Goal: Transaction & Acquisition: Obtain resource

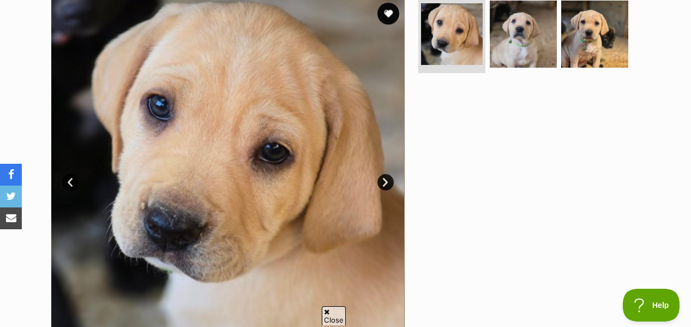
scroll to position [202, 0]
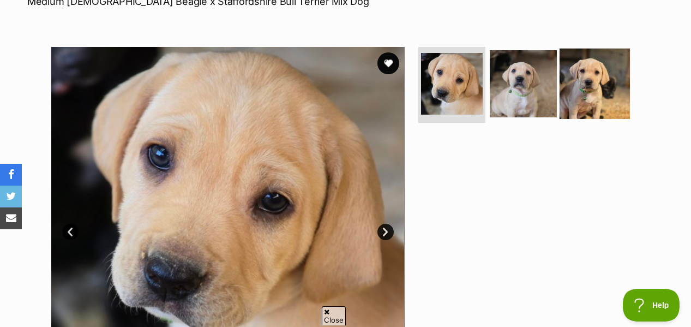
click at [588, 52] on img at bounding box center [595, 83] width 70 height 70
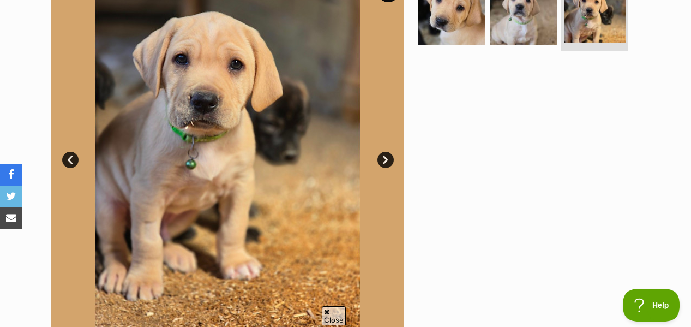
scroll to position [273, 0]
click at [381, 152] on link "Next" at bounding box center [385, 160] width 16 height 16
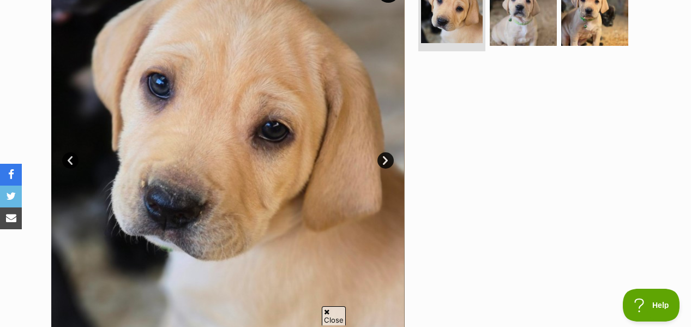
scroll to position [0, 0]
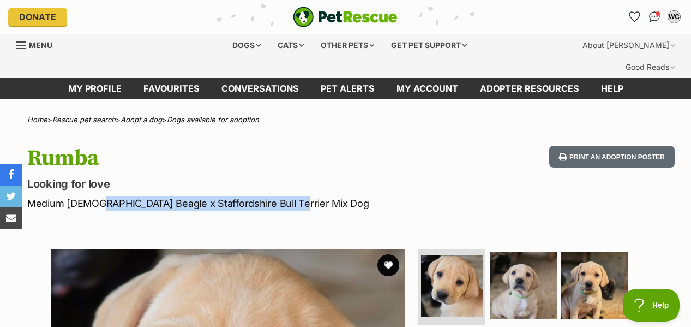
drag, startPoint x: 93, startPoint y: 180, endPoint x: 325, endPoint y: 186, distance: 231.4
click at [324, 196] on p "Medium [DEMOGRAPHIC_DATA] Beagle x Staffordshire Bull Terrier Mix Dog" at bounding box center [224, 203] width 395 height 15
copy p "Beagle x Staffordshire Bull Terrier Mix Dog"
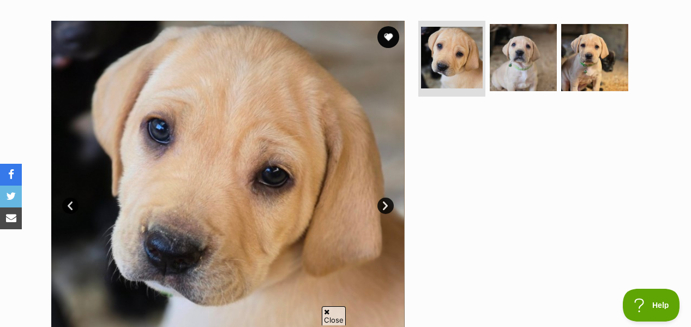
scroll to position [236, 0]
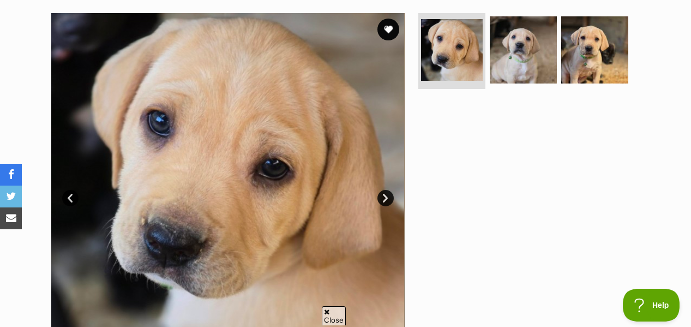
click at [387, 190] on link "Next" at bounding box center [385, 198] width 16 height 16
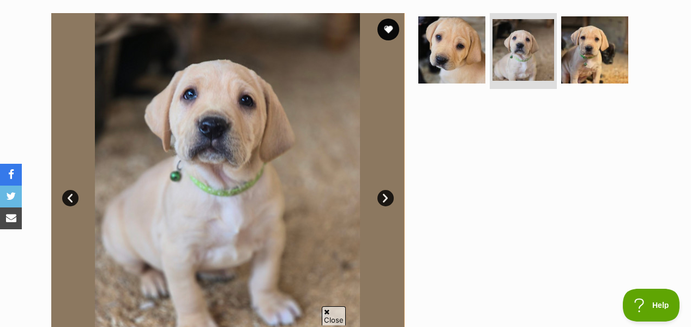
click at [387, 190] on link "Next" at bounding box center [385, 198] width 16 height 16
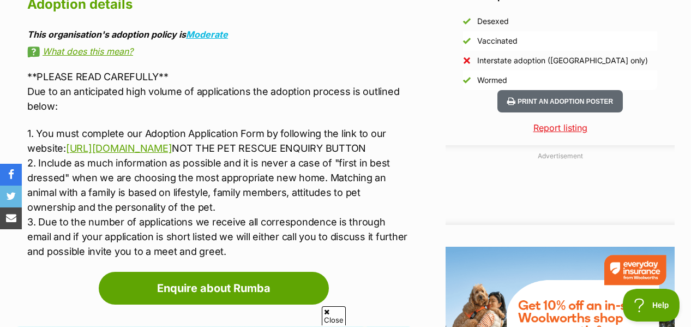
scroll to position [1040, 0]
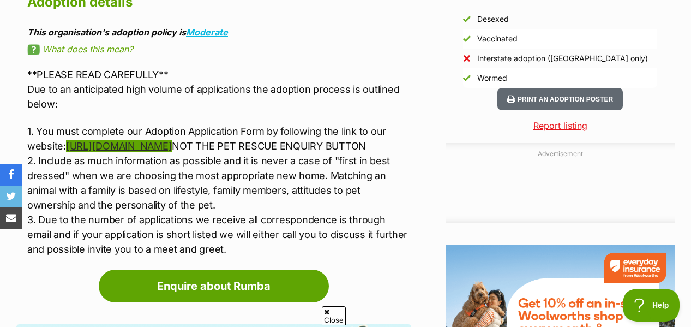
click at [172, 140] on link "[URL][DOMAIN_NAME]" at bounding box center [119, 145] width 106 height 11
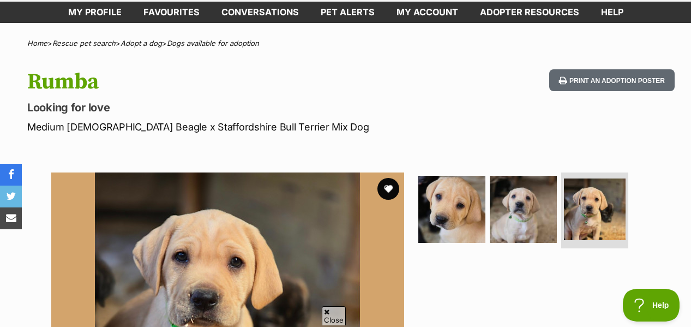
scroll to position [83, 0]
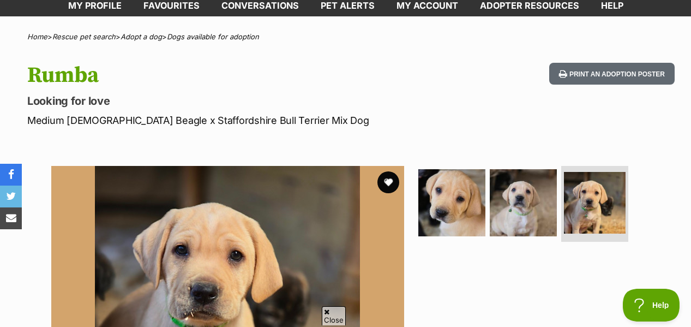
click at [78, 63] on h1 "Rumba" at bounding box center [224, 75] width 395 height 25
copy h1 "Rumba"
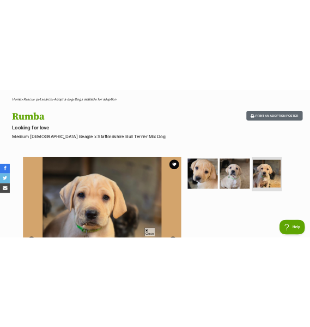
scroll to position [98, 0]
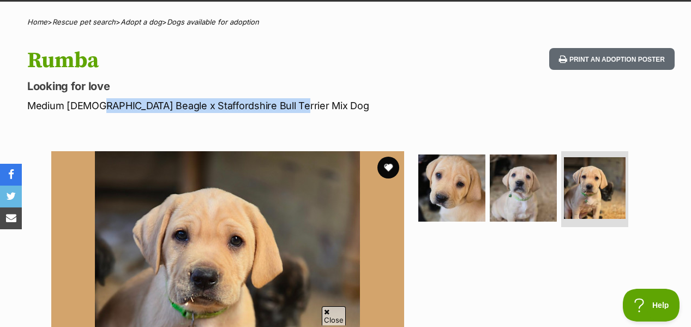
drag, startPoint x: 93, startPoint y: 83, endPoint x: 331, endPoint y: 85, distance: 237.3
click at [331, 98] on p "Medium [DEMOGRAPHIC_DATA] Beagle x Staffordshire Bull Terrier Mix Dog" at bounding box center [224, 105] width 395 height 15
copy p "Beagle x Staffordshire Bull Terrier Mix Dog"
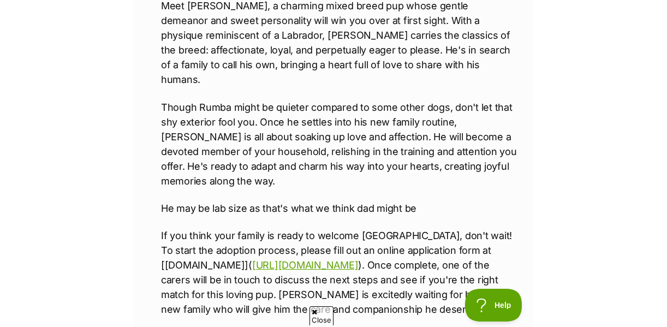
scroll to position [869, 0]
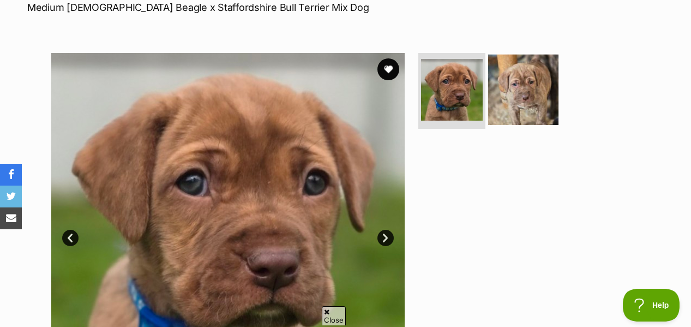
click at [520, 59] on img at bounding box center [523, 89] width 70 height 70
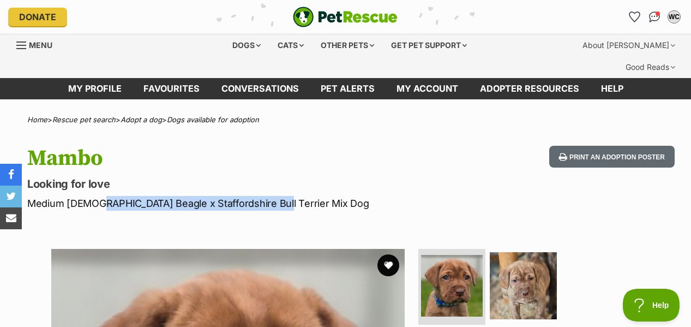
drag, startPoint x: 91, startPoint y: 181, endPoint x: 262, endPoint y: 183, distance: 170.7
click at [262, 196] on p "Medium [DEMOGRAPHIC_DATA] Beagle x Staffordshire Bull Terrier Mix Dog" at bounding box center [224, 203] width 395 height 15
copy p "Beagle x Staffordshire Bull Terrier Mix"
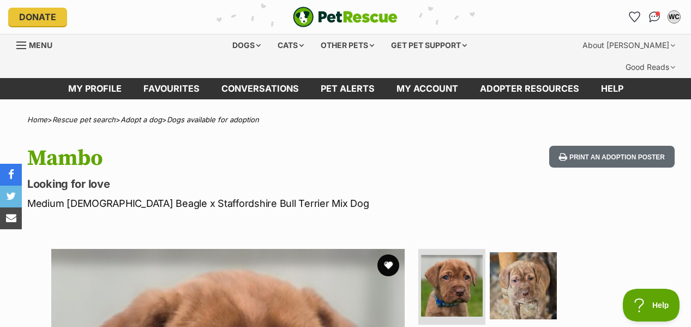
click at [189, 176] on p "Looking for love" at bounding box center [224, 183] width 395 height 15
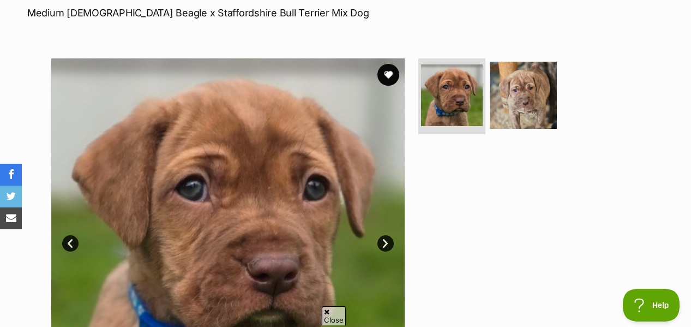
scroll to position [191, 0]
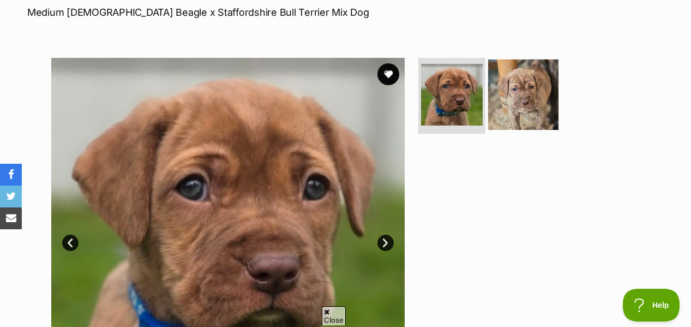
click at [531, 82] on img at bounding box center [523, 94] width 70 height 70
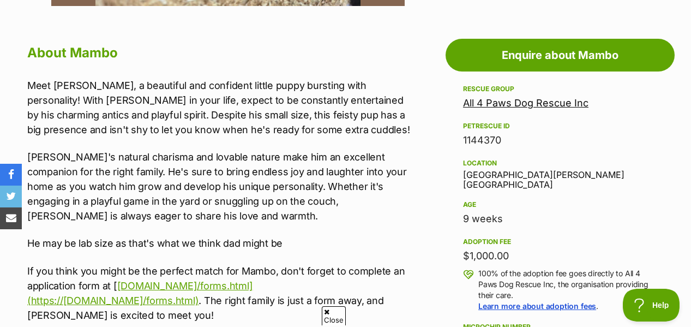
scroll to position [600, 0]
